Goal: Find specific page/section: Find specific page/section

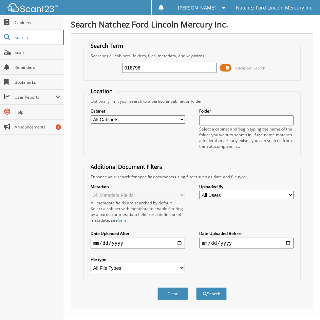
type input "016798"
click at [196, 288] on button "Search" at bounding box center [211, 294] width 31 height 13
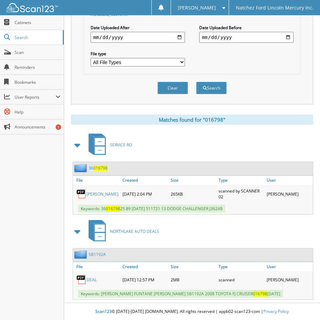
scroll to position [206, 0]
click at [18, 50] on span "Scan" at bounding box center [38, 53] width 46 height 6
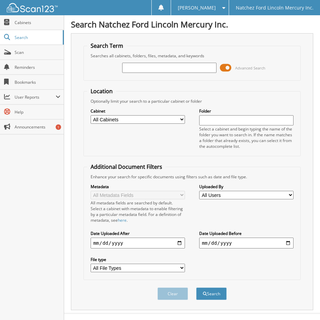
click at [140, 67] on input "text" at bounding box center [169, 68] width 94 height 10
type input "016798"
click at [196, 288] on button "Search" at bounding box center [211, 294] width 31 height 13
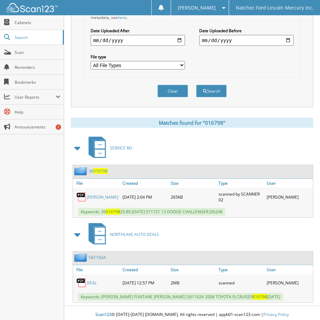
scroll to position [206, 0]
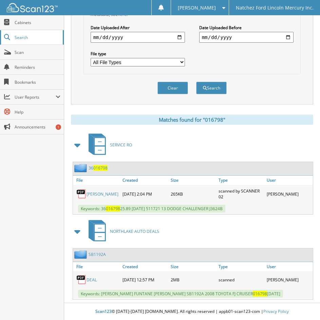
click at [23, 37] on span "Search" at bounding box center [37, 38] width 45 height 6
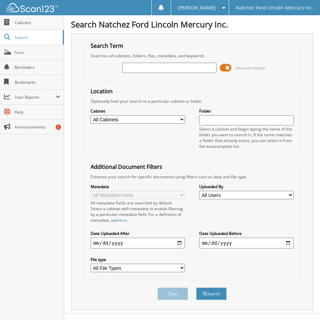
click at [139, 65] on input "text" at bounding box center [169, 68] width 94 height 10
type input "016798"
click at [196, 288] on button "Search" at bounding box center [211, 294] width 31 height 13
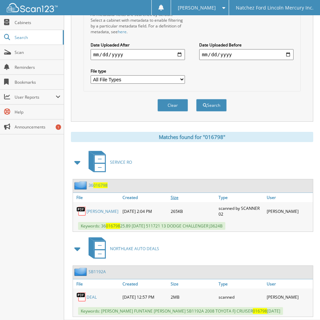
scroll to position [206, 0]
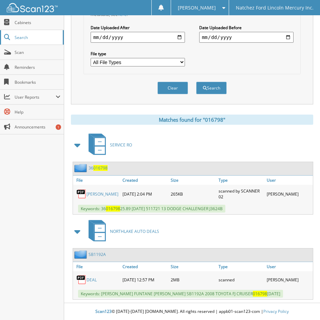
click at [25, 38] on span "Search" at bounding box center [37, 38] width 45 height 6
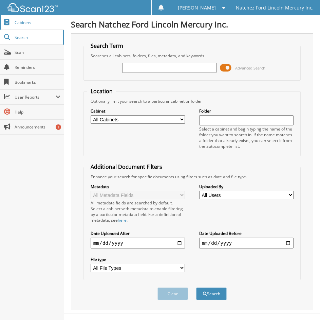
click at [32, 24] on span "Cabinets" at bounding box center [38, 23] width 46 height 6
